Goal: Information Seeking & Learning: Learn about a topic

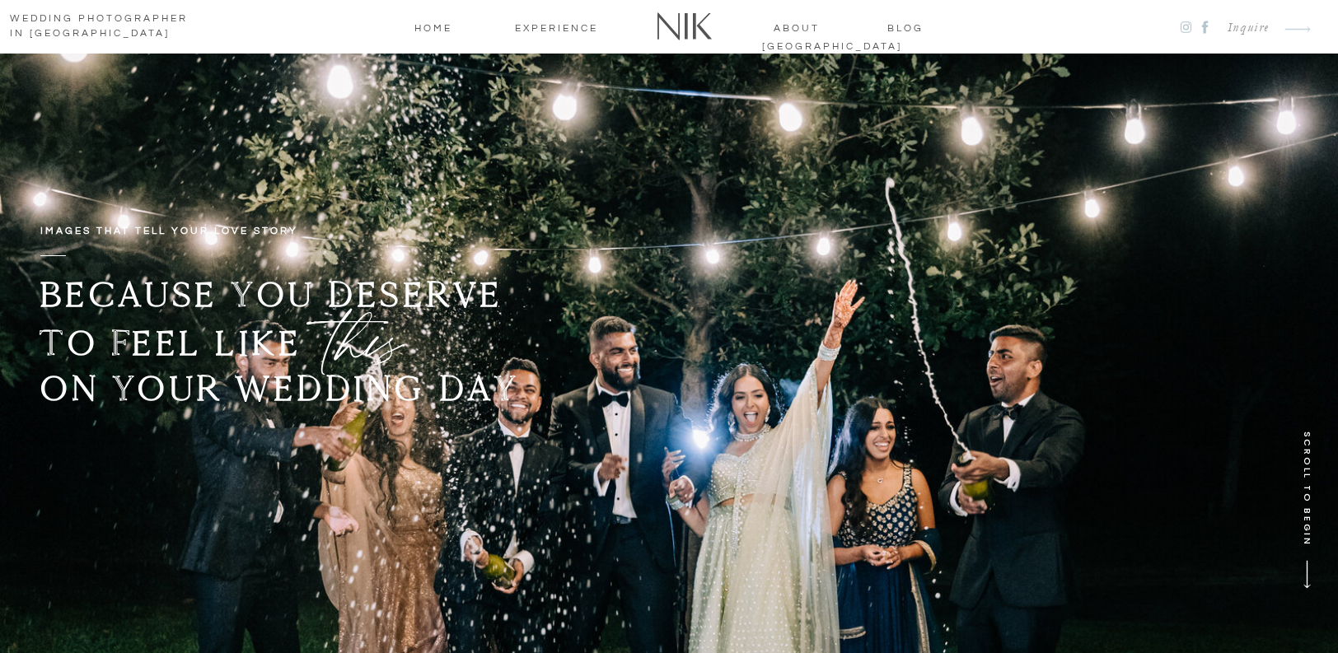
click at [907, 26] on nav "blog" at bounding box center [905, 27] width 67 height 15
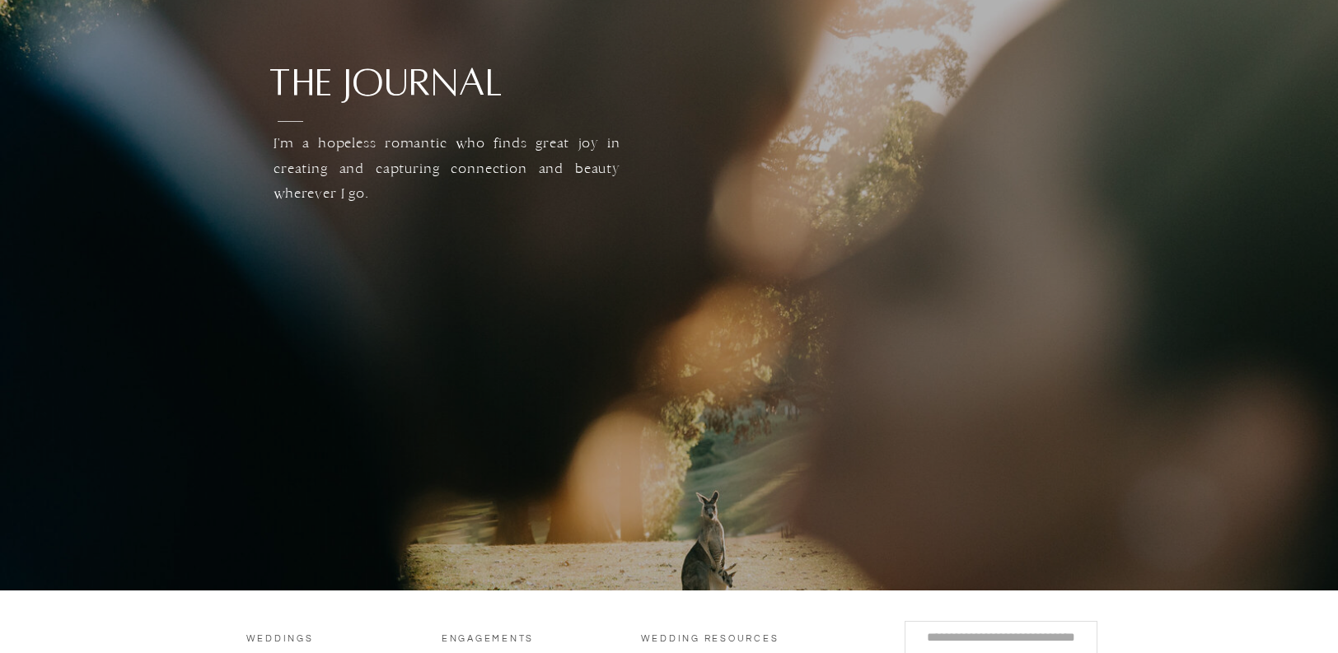
scroll to position [483, 0]
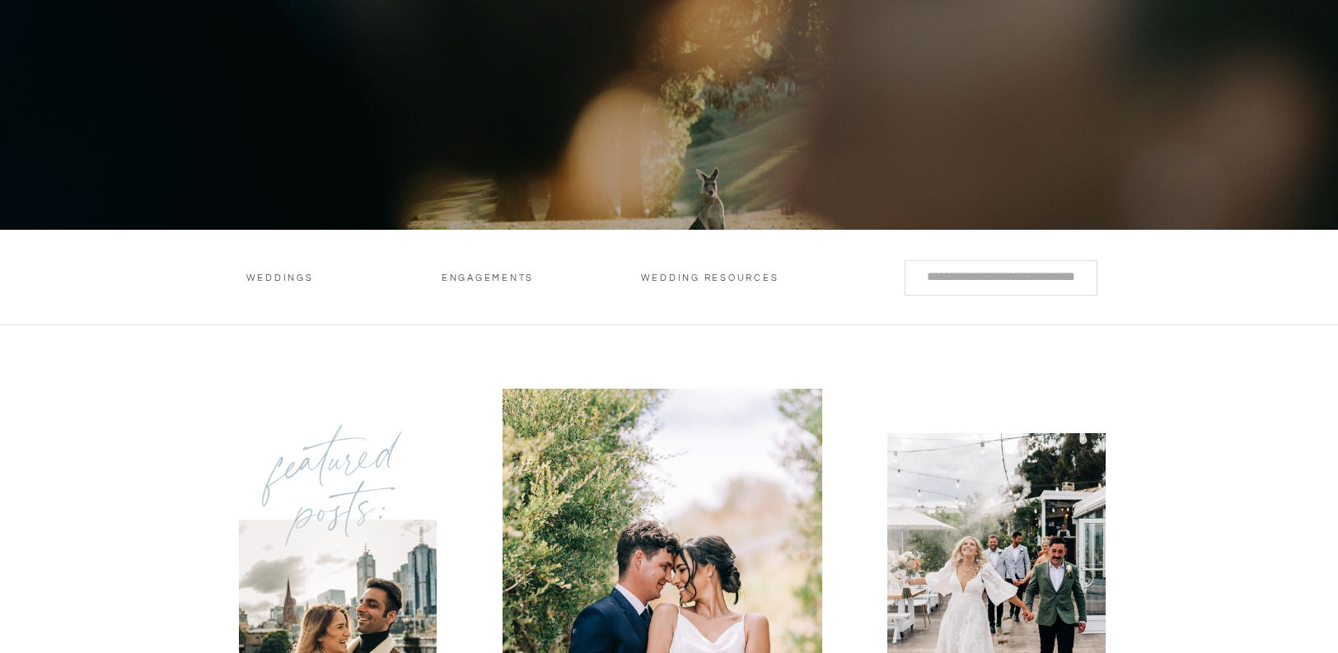
click at [985, 274] on input "Search for:" at bounding box center [1001, 276] width 163 height 17
type input "***"
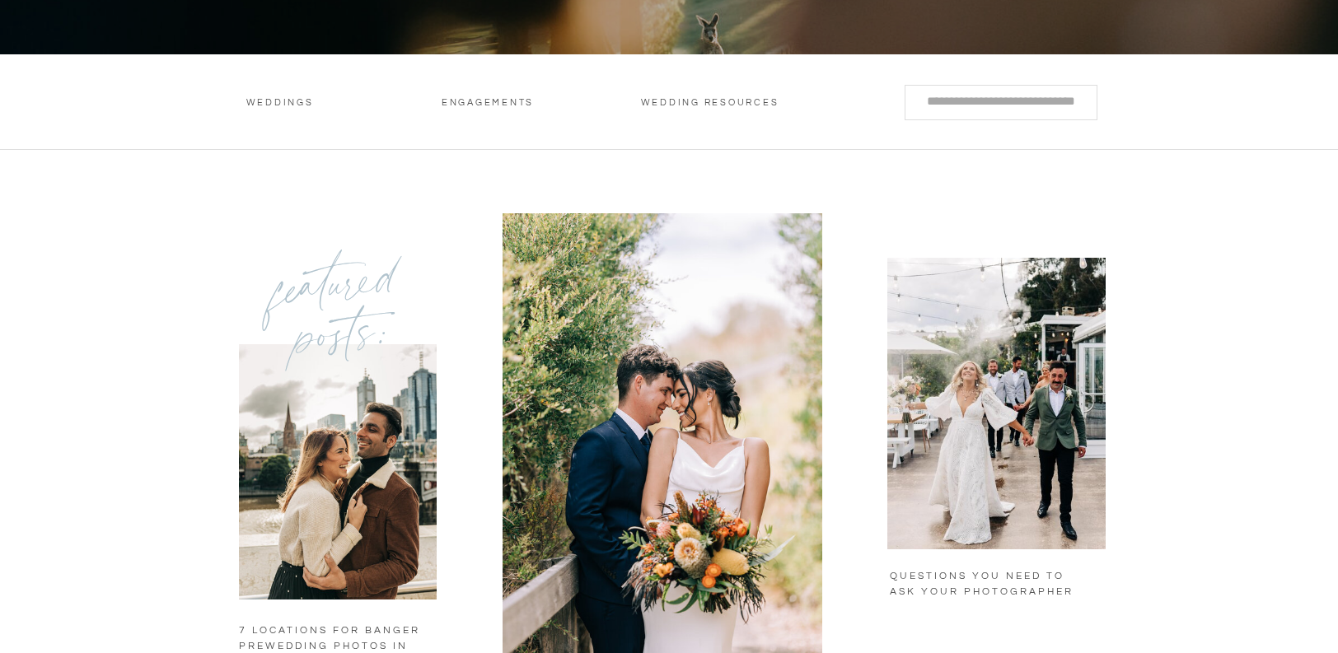
scroll to position [664, 0]
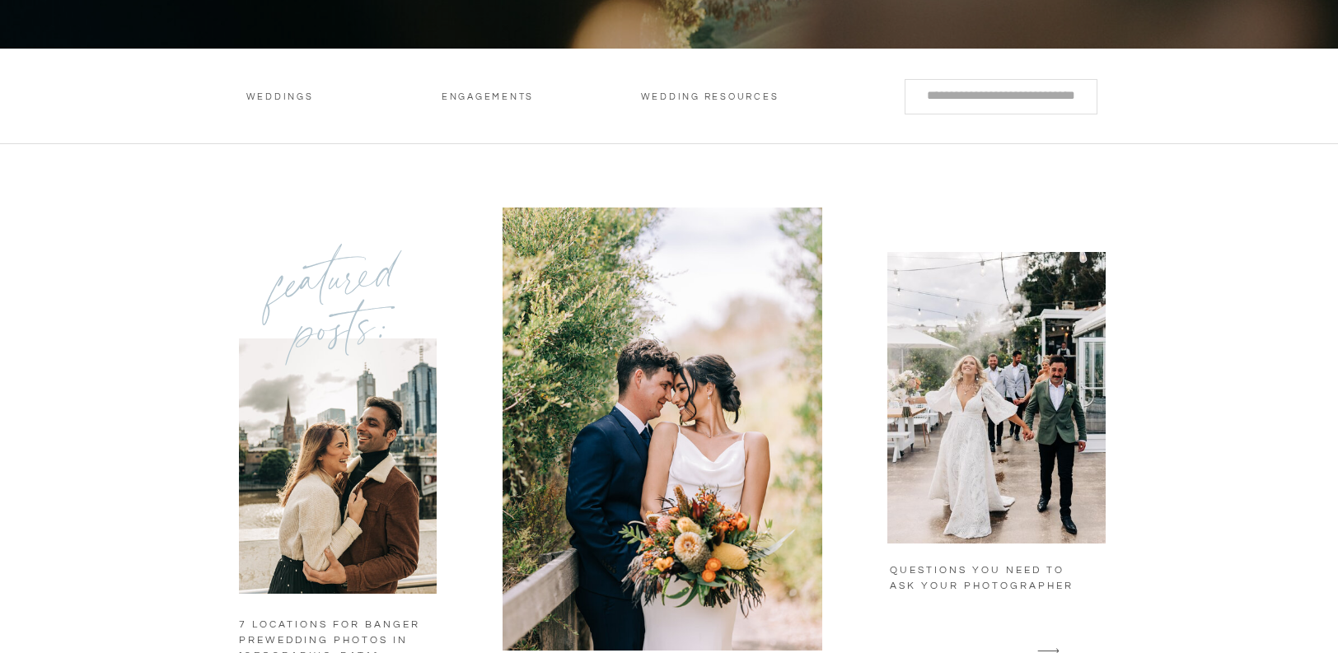
click at [292, 95] on h3 "Weddings" at bounding box center [280, 99] width 80 height 17
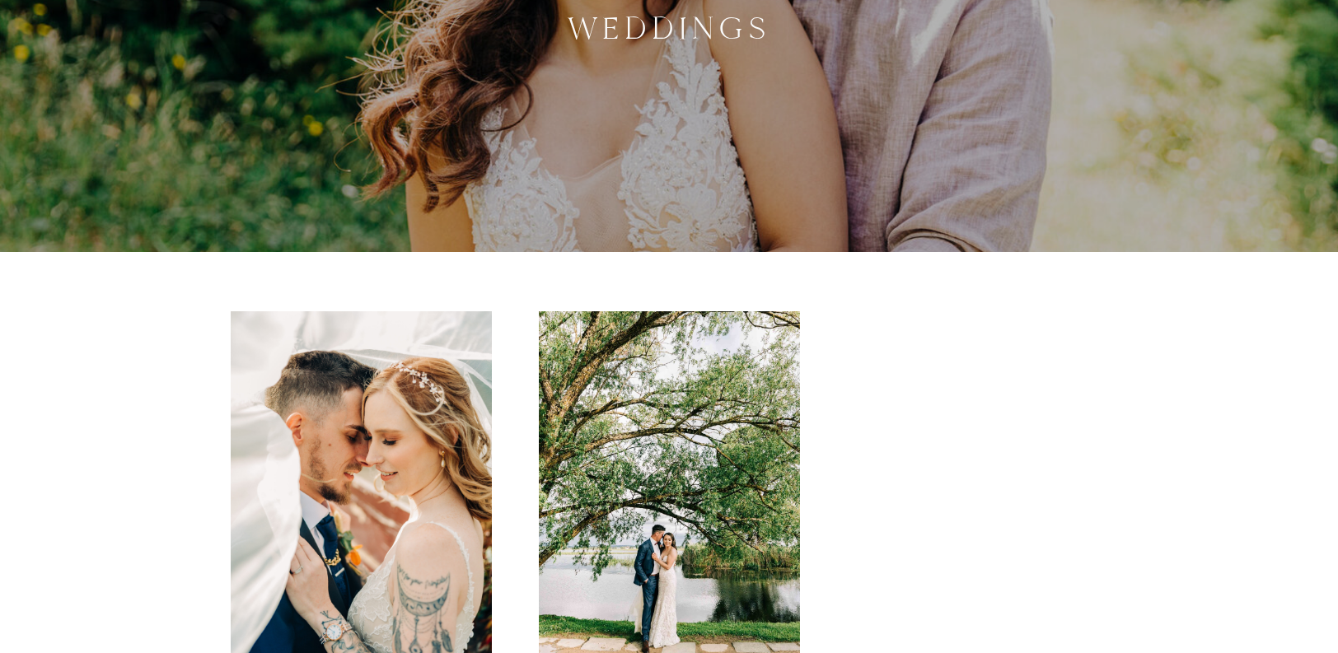
scroll to position [531, 0]
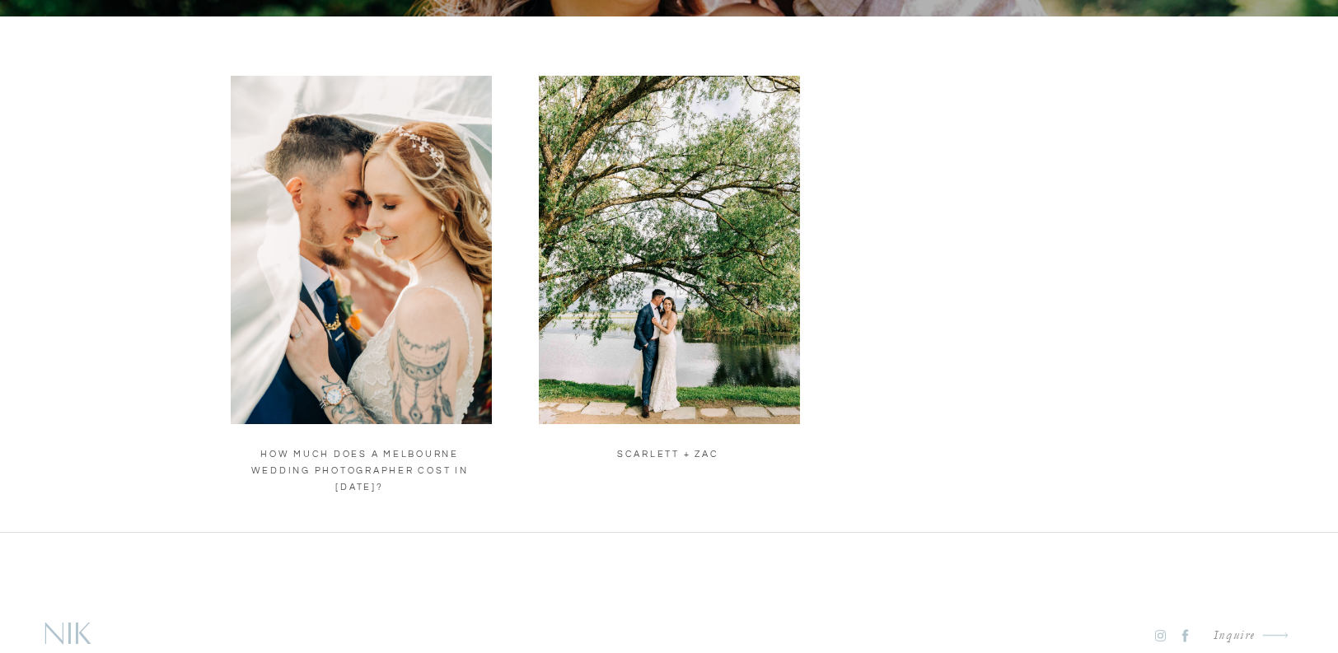
click at [737, 301] on img at bounding box center [669, 250] width 261 height 349
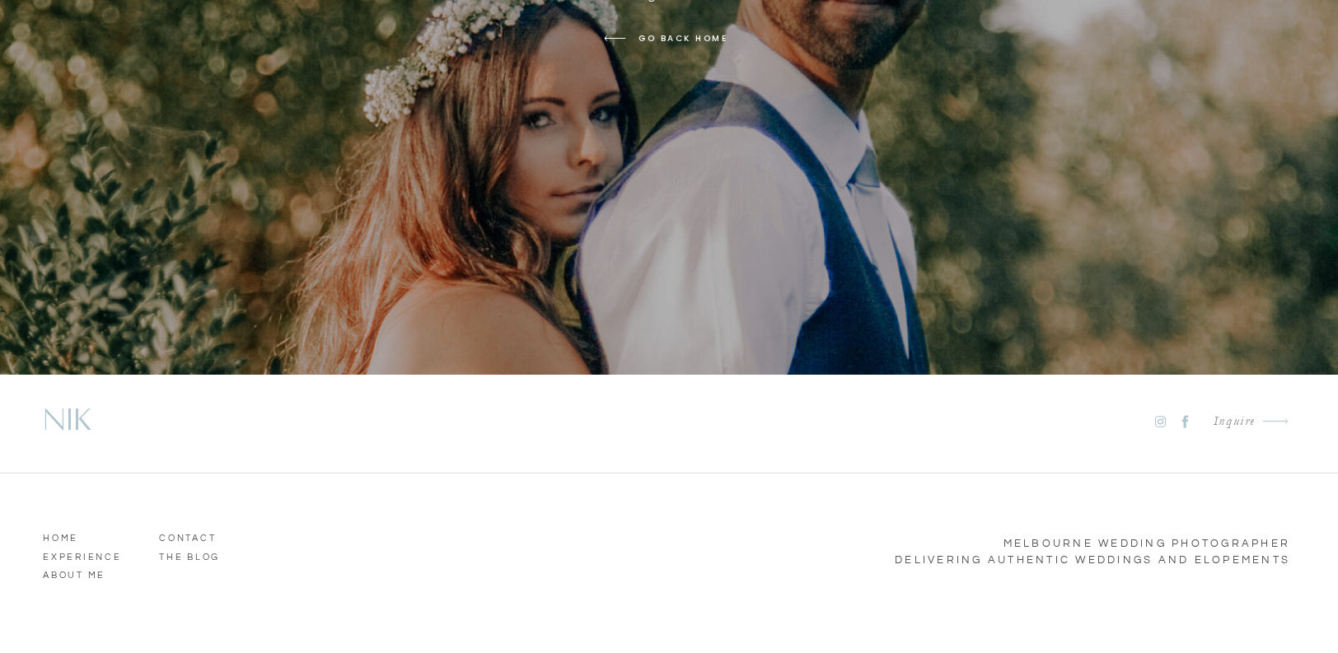
scroll to position [793, 0]
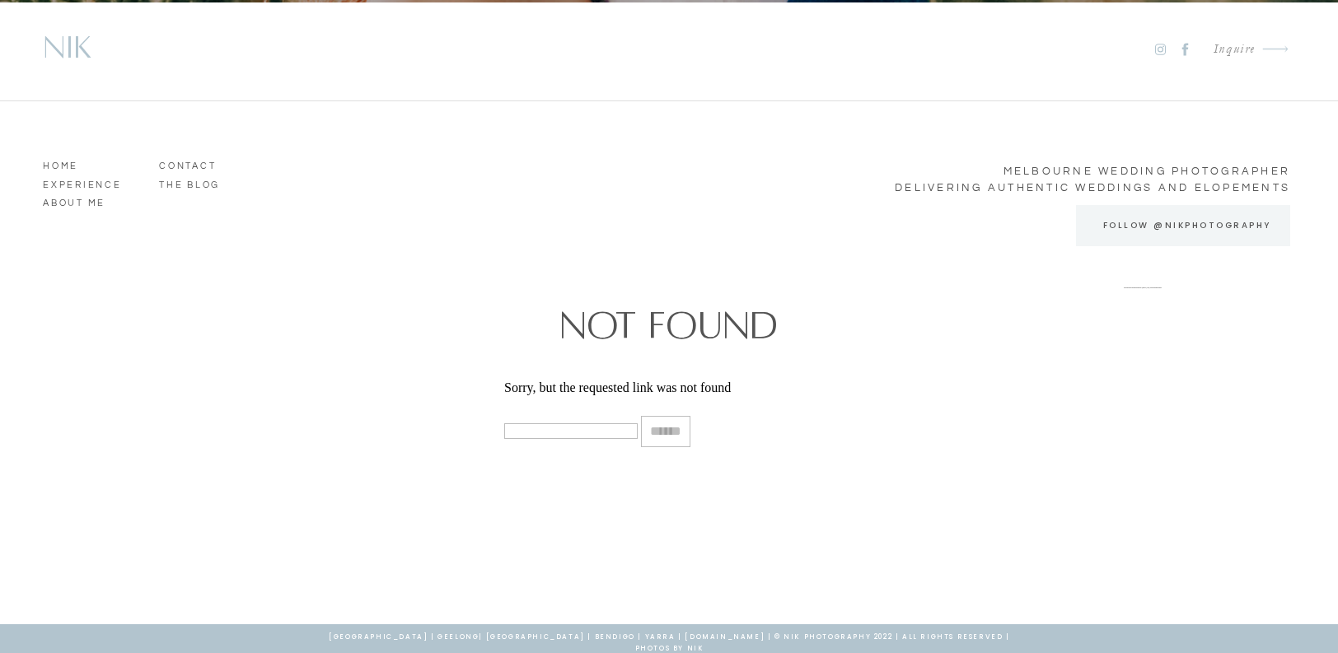
click at [1183, 55] on icon at bounding box center [1185, 49] width 19 height 16
